Goal: Task Accomplishment & Management: Manage account settings

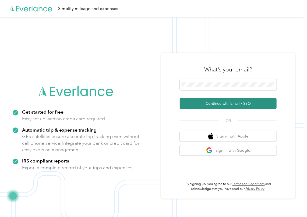
click at [193, 102] on button "Continue with Email / SSO" at bounding box center [228, 103] width 97 height 11
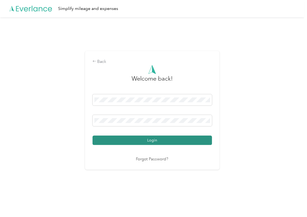
click at [126, 140] on button "Login" at bounding box center [152, 140] width 119 height 9
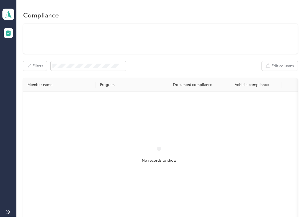
click at [191, 74] on div "Filters Edit columns Member name Program Document compliance Vehicle compliance…" at bounding box center [160, 126] width 275 height 205
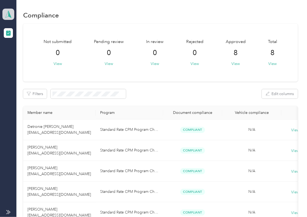
click at [9, 12] on polygon at bounding box center [9, 13] width 3 height 7
click at [18, 54] on div "Log out" at bounding box center [17, 57] width 21 height 6
